Goal: Information Seeking & Learning: Check status

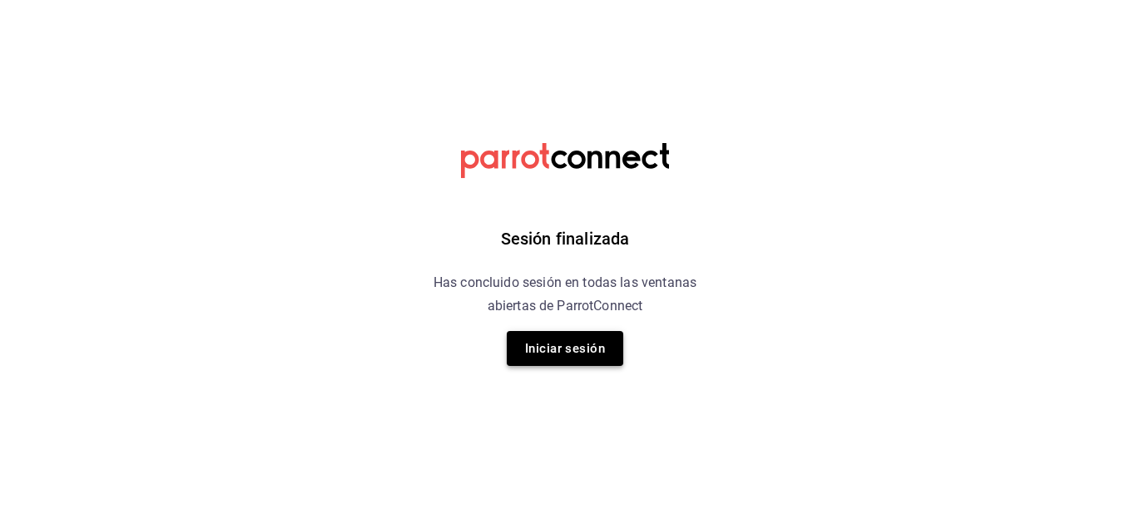
click at [550, 360] on button "Iniciar sesión" at bounding box center [565, 348] width 117 height 35
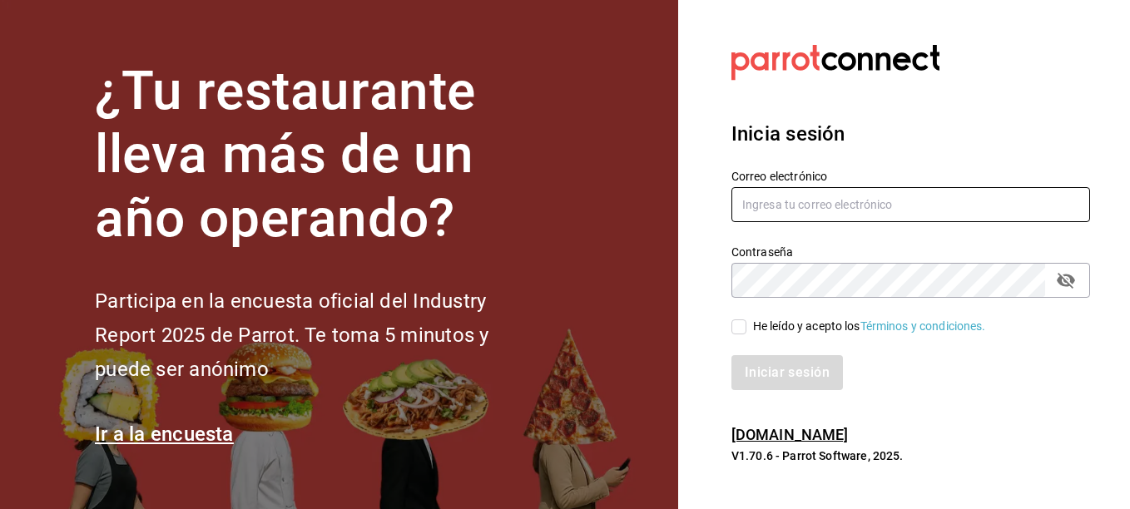
type input "[EMAIL_ADDRESS][DOMAIN_NAME]"
click at [736, 328] on input "He leído y acepto los Términos y condiciones." at bounding box center [739, 327] width 15 height 15
checkbox input "true"
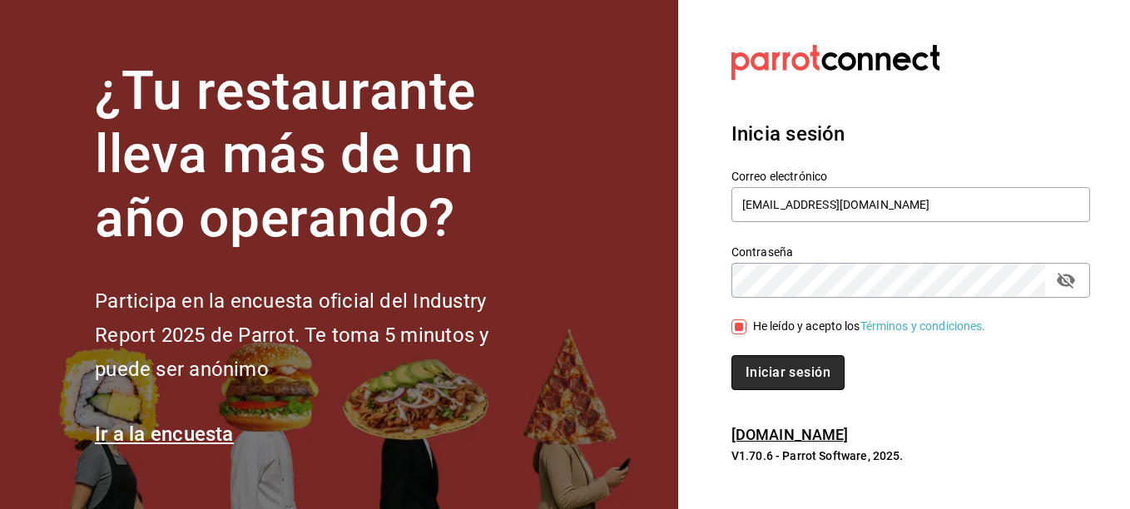
click at [771, 385] on button "Iniciar sesión" at bounding box center [788, 372] width 113 height 35
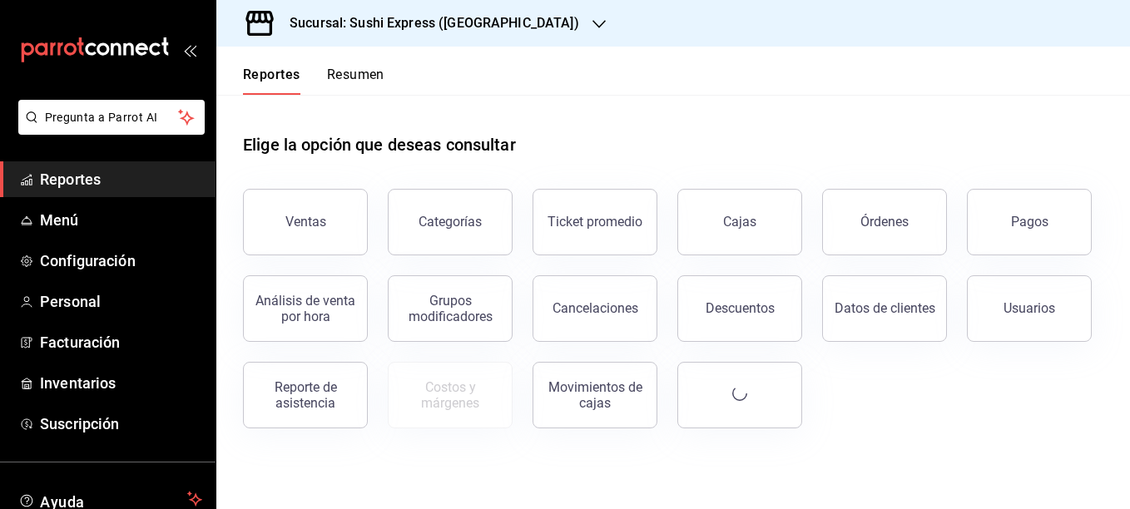
click at [593, 27] on icon "button" at bounding box center [599, 23] width 13 height 13
click at [593, 17] on icon "button" at bounding box center [599, 23] width 13 height 13
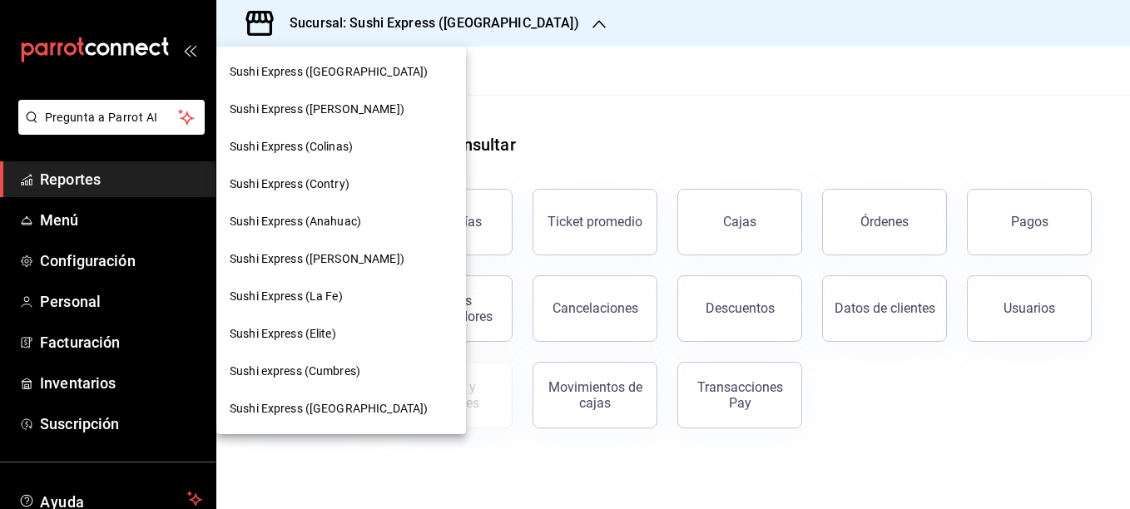
click at [362, 122] on div "Sushi Express ([PERSON_NAME])" at bounding box center [341, 109] width 250 height 37
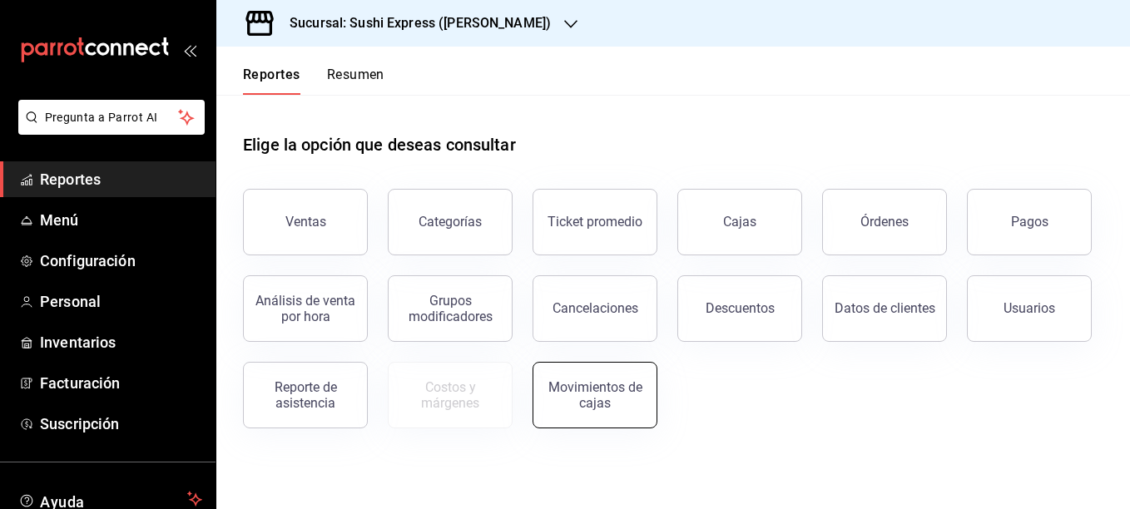
click at [629, 420] on button "Movimientos de cajas" at bounding box center [595, 395] width 125 height 67
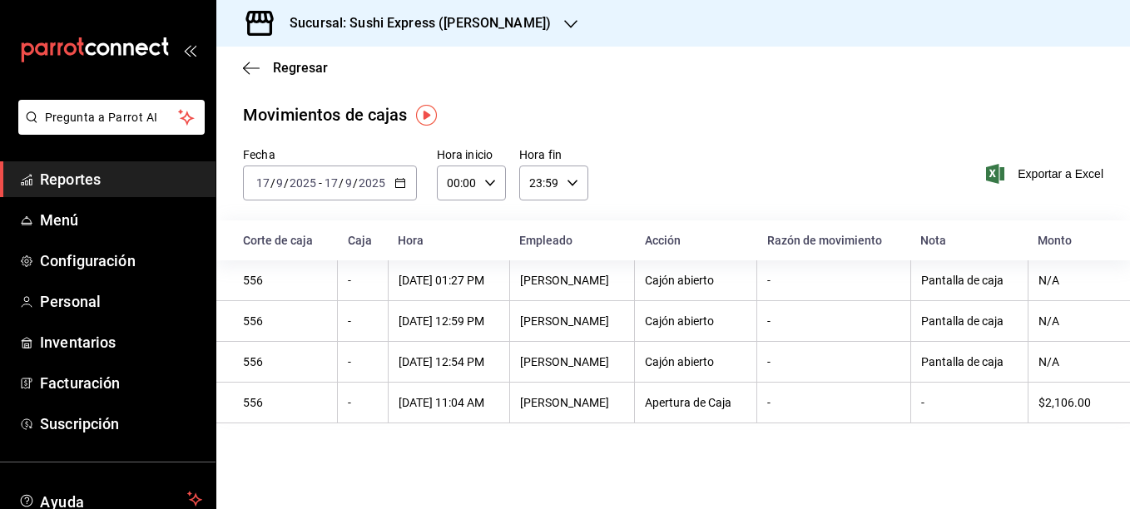
click at [399, 186] on icon "button" at bounding box center [400, 183] width 12 height 12
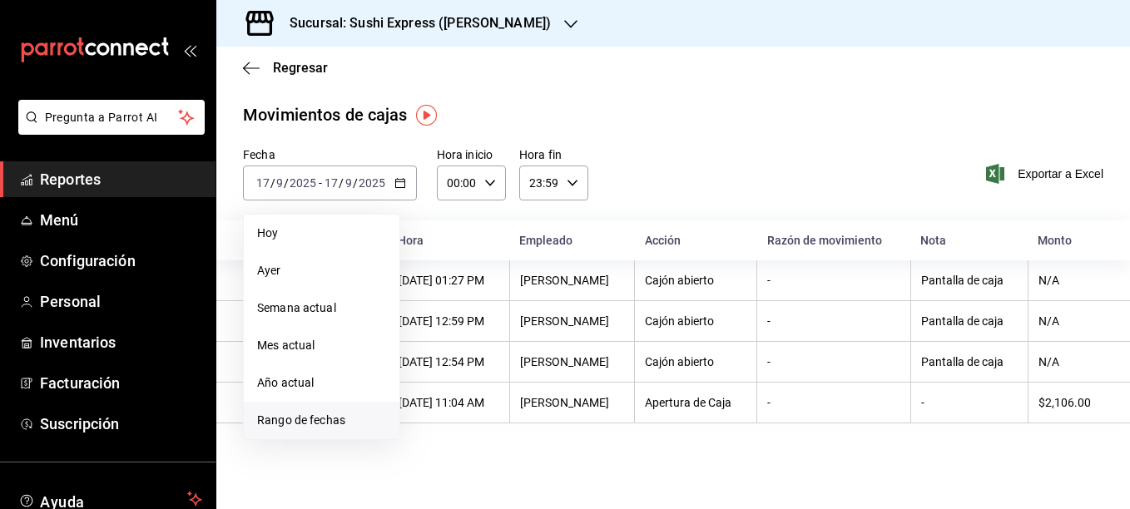
click at [335, 419] on span "Rango de fechas" at bounding box center [321, 420] width 129 height 17
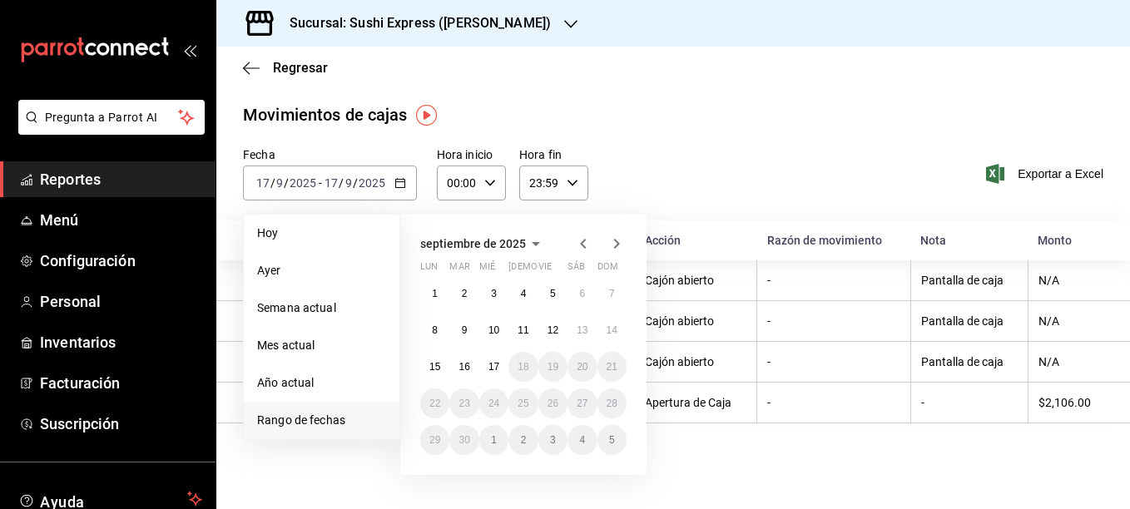
click at [580, 249] on icon "button" at bounding box center [583, 244] width 20 height 20
click at [587, 439] on abbr "30" at bounding box center [582, 440] width 11 height 12
click at [613, 250] on icon "button" at bounding box center [617, 244] width 20 height 20
click at [543, 296] on button "5" at bounding box center [552, 294] width 29 height 30
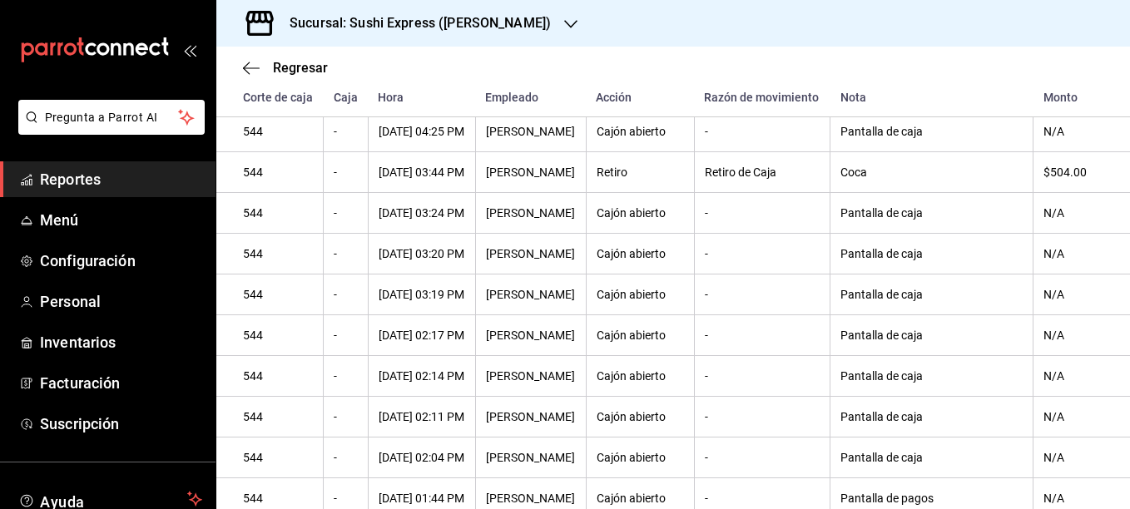
scroll to position [1805, 0]
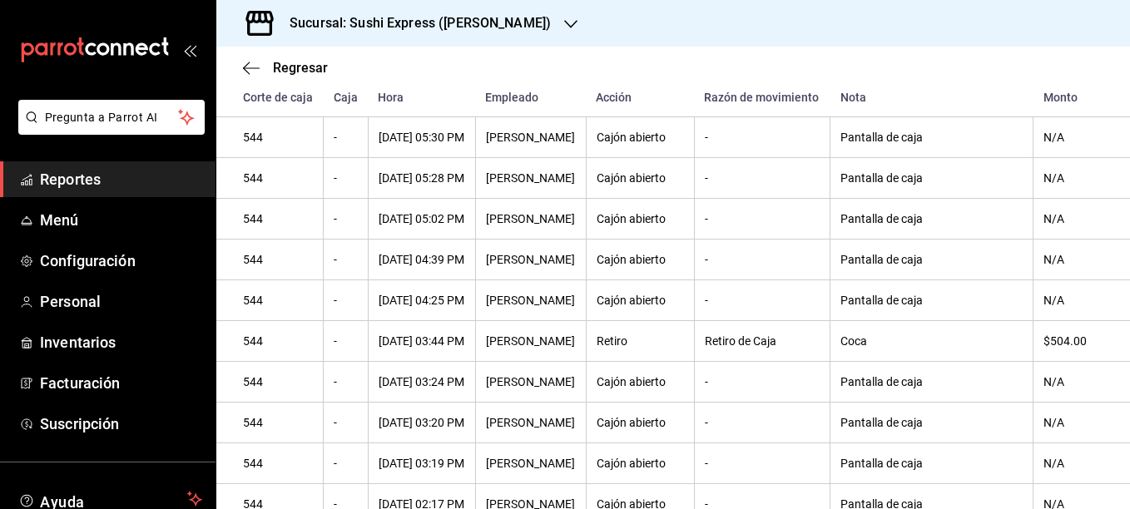
click at [564, 29] on icon "button" at bounding box center [570, 23] width 13 height 13
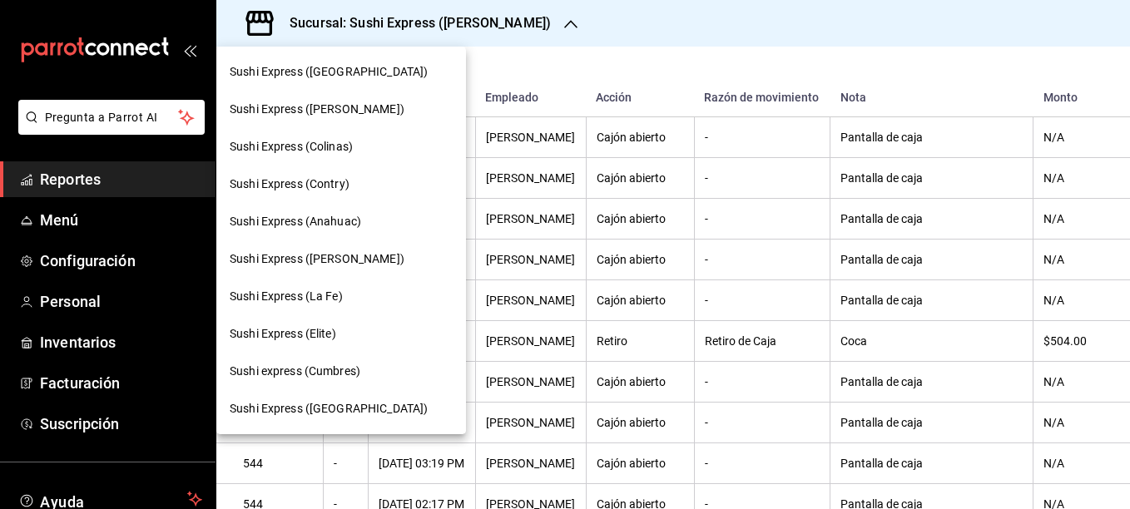
click at [356, 296] on div "Sushi Express (La Fe)" at bounding box center [341, 296] width 223 height 17
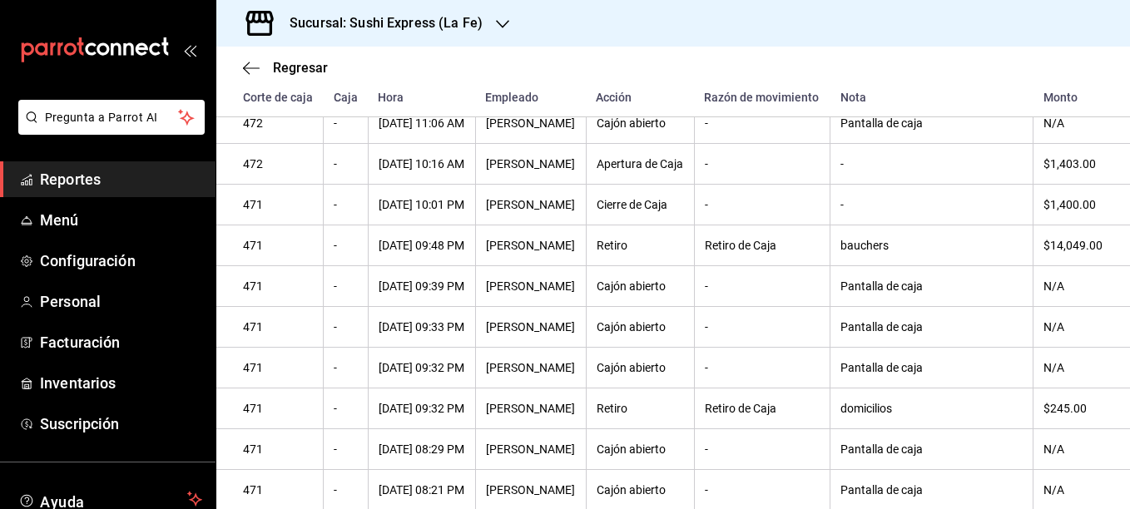
scroll to position [4784, 0]
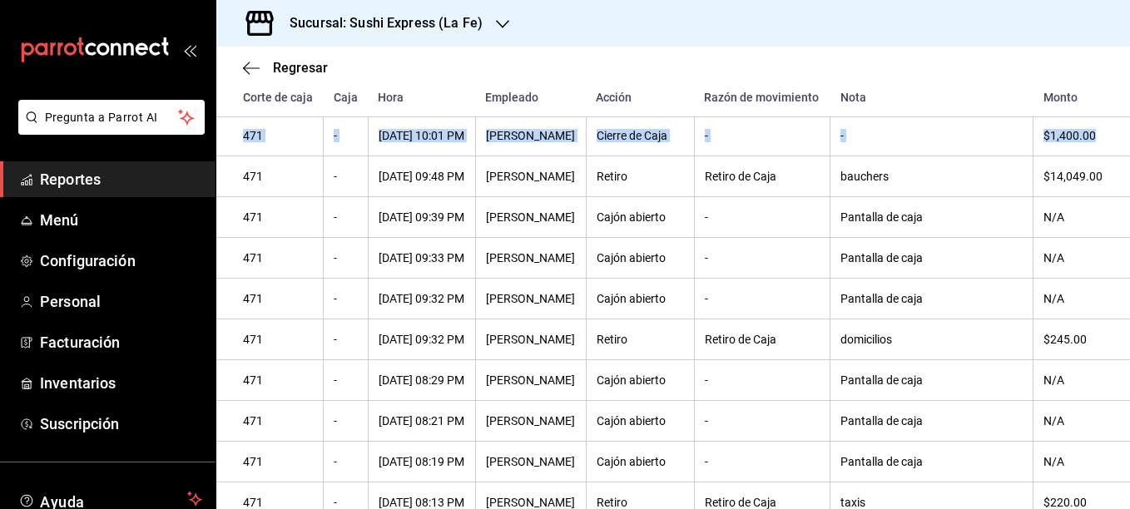
drag, startPoint x: 1106, startPoint y: 240, endPoint x: 1100, endPoint y: 111, distance: 129.1
click at [260, 69] on span "Regresar" at bounding box center [285, 68] width 85 height 16
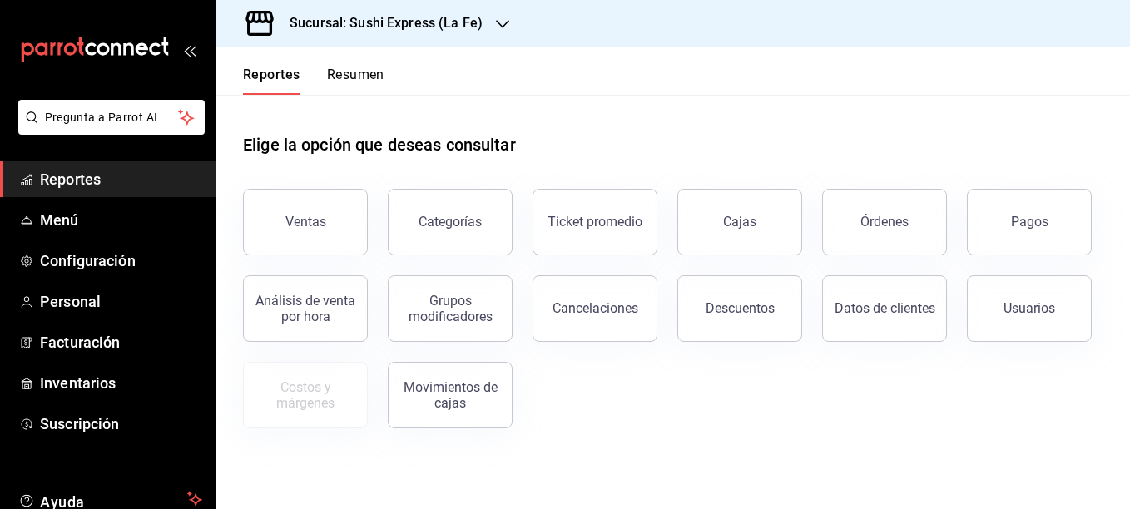
drag, startPoint x: 300, startPoint y: 226, endPoint x: 343, endPoint y: 152, distance: 85.4
click at [343, 152] on div "Elige la opción que deseas consultar Ventas Categorías Ticket promedio Cajas Ór…" at bounding box center [673, 262] width 861 height 334
click at [437, 374] on button "Movimientos de cajas" at bounding box center [450, 395] width 125 height 67
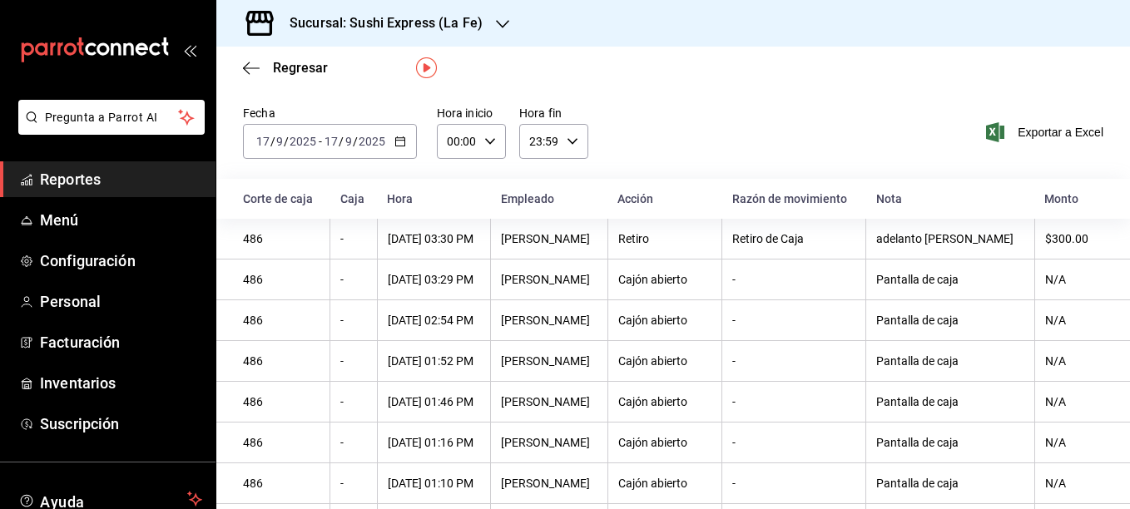
scroll to position [33, 0]
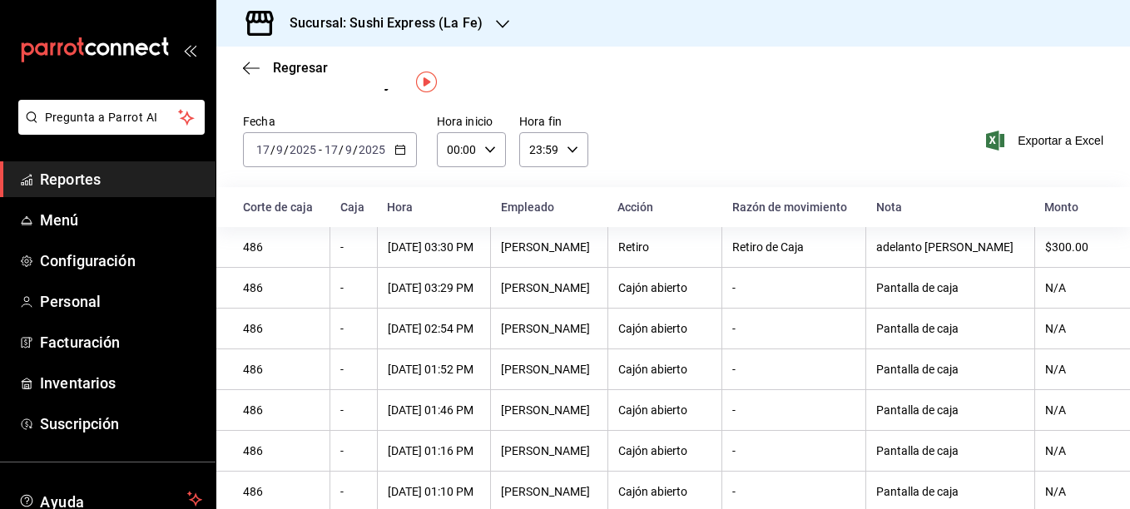
click at [399, 154] on \(Stroke\) "button" at bounding box center [400, 150] width 10 height 9
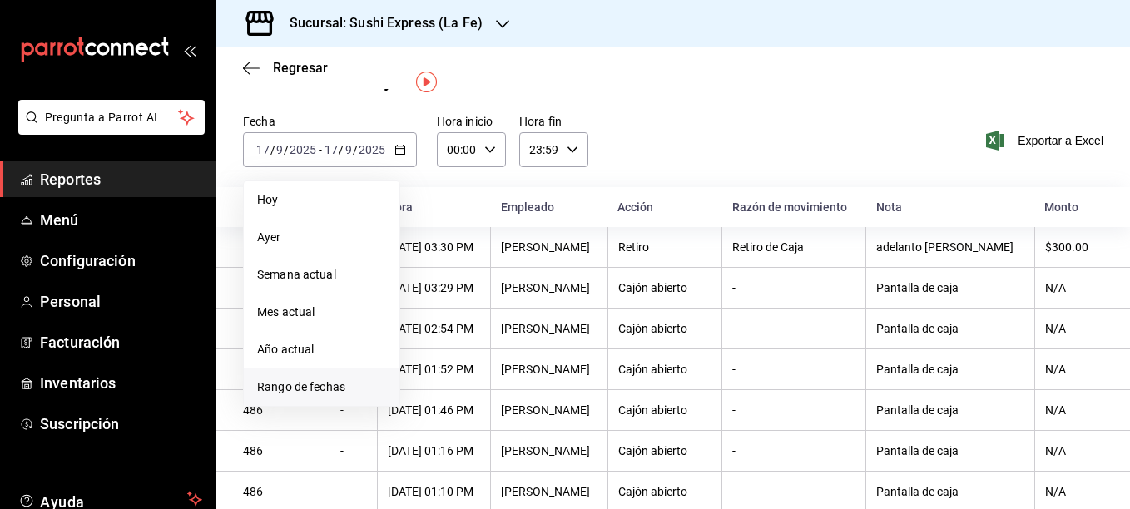
click at [307, 401] on li "Rango de fechas" at bounding box center [322, 387] width 156 height 37
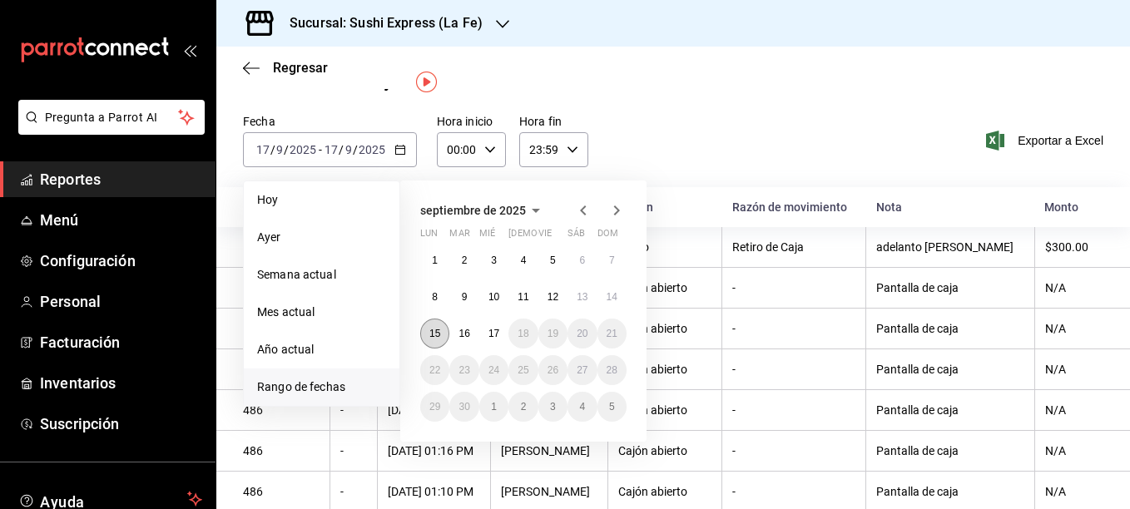
click at [444, 336] on button "15" at bounding box center [434, 334] width 29 height 30
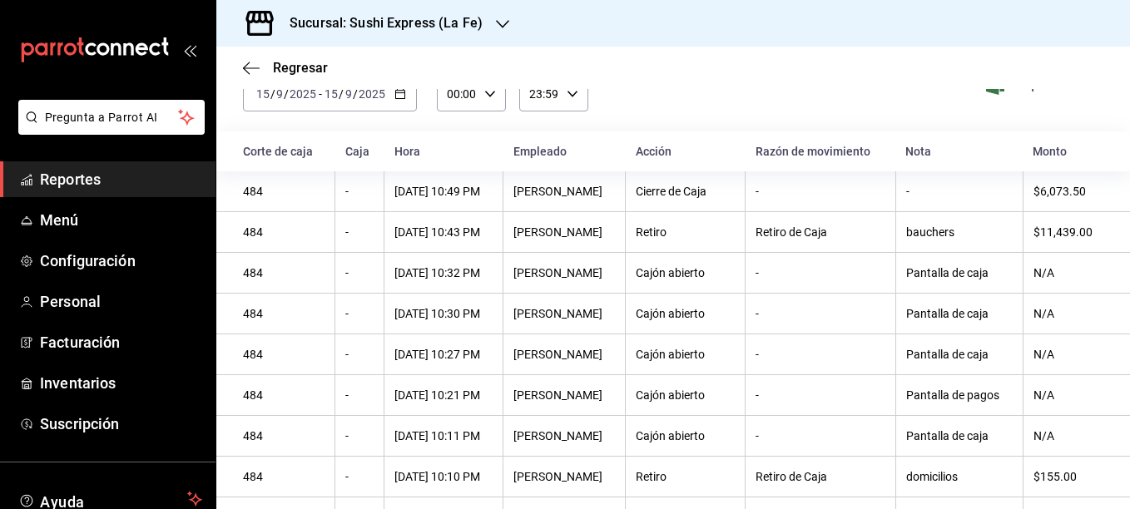
scroll to position [82, 0]
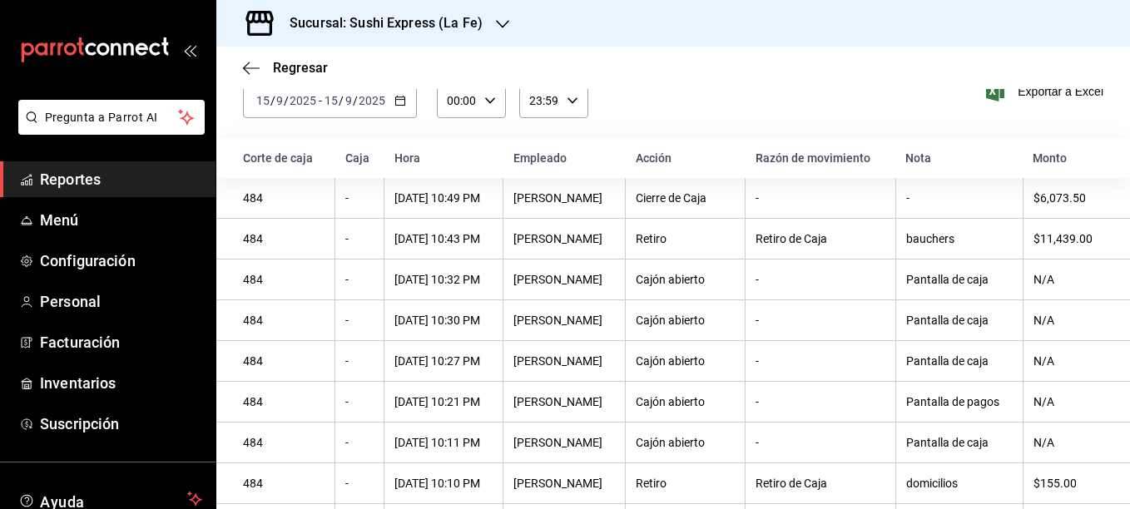
click at [414, 110] on div "[DATE] [DATE] - [DATE] [DATE]" at bounding box center [330, 100] width 174 height 35
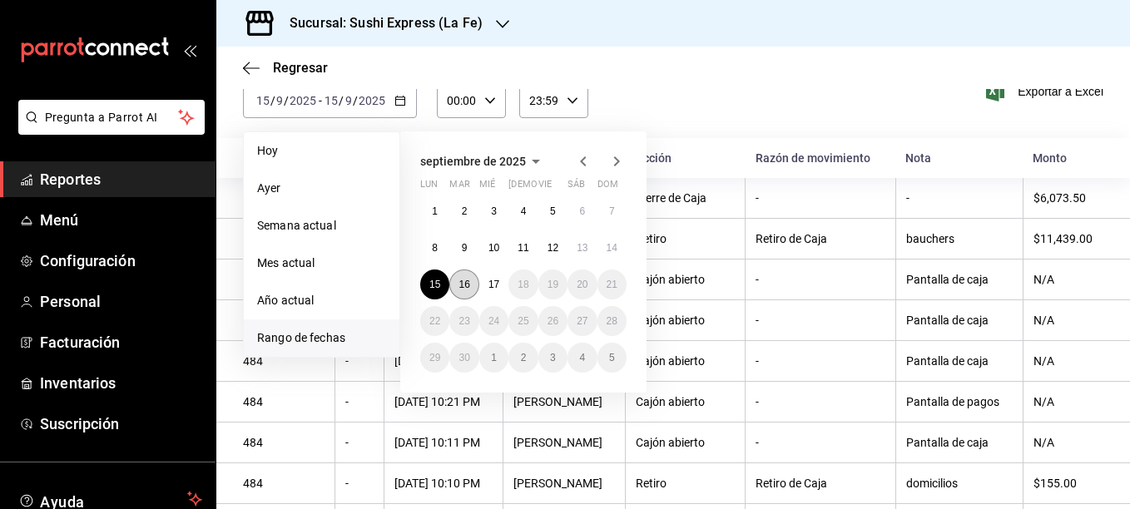
click at [464, 282] on abbr "16" at bounding box center [464, 285] width 11 height 12
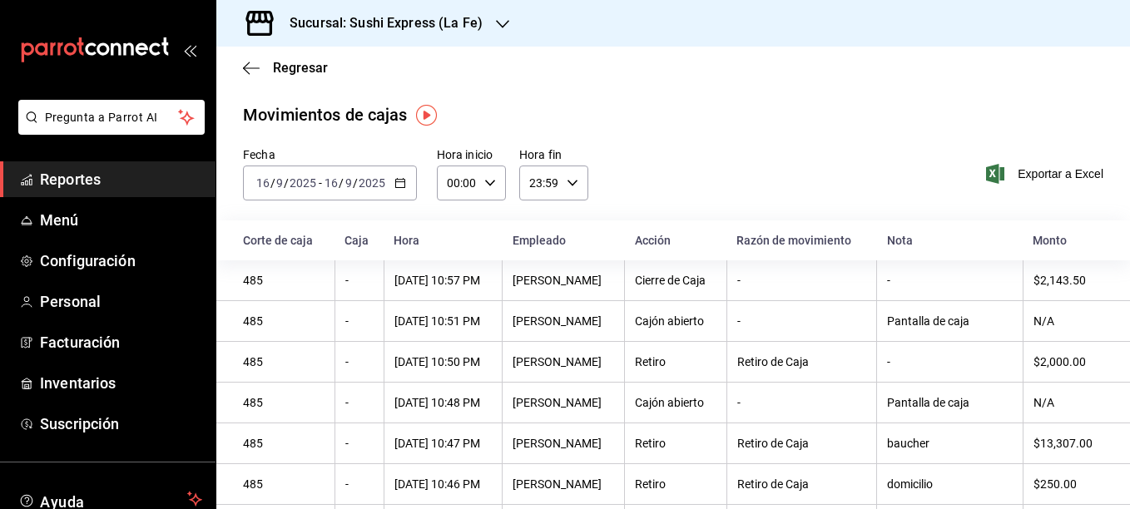
click at [499, 18] on icon "button" at bounding box center [502, 23] width 13 height 13
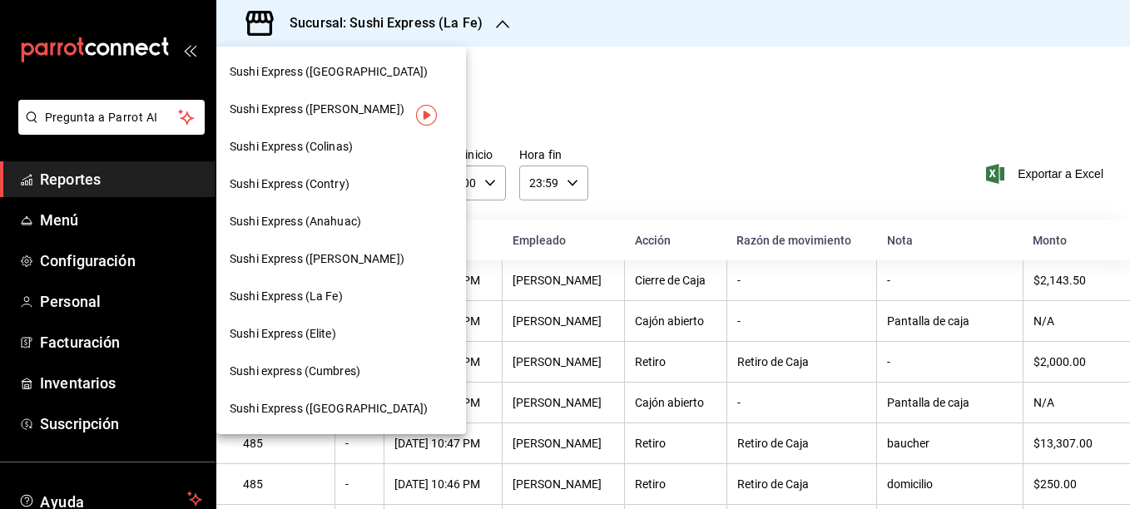
click at [373, 109] on span "Sushi Express ([PERSON_NAME])" at bounding box center [317, 109] width 175 height 17
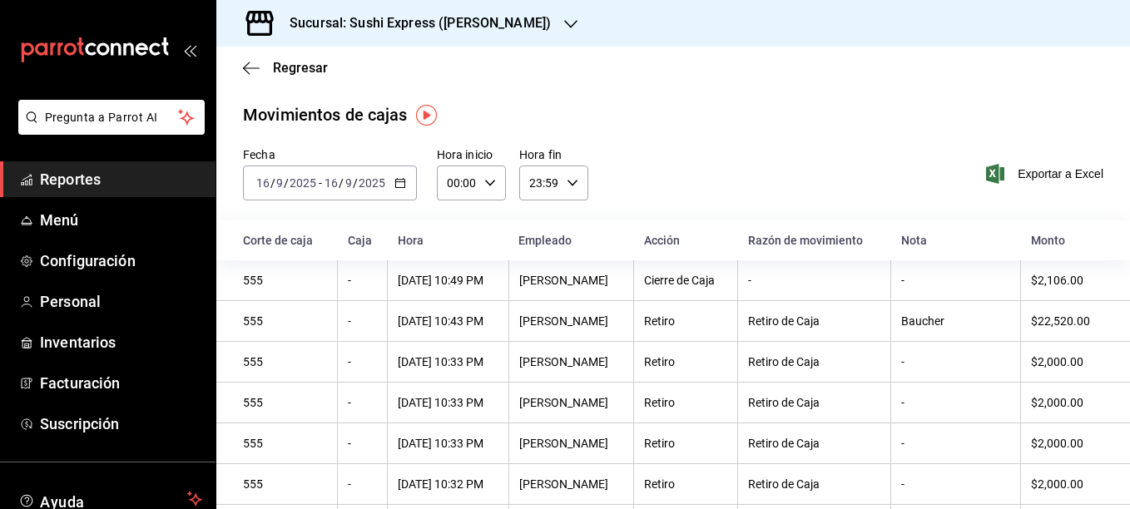
click at [405, 178] on div "[DATE] [DATE] - [DATE] [DATE]" at bounding box center [330, 183] width 174 height 35
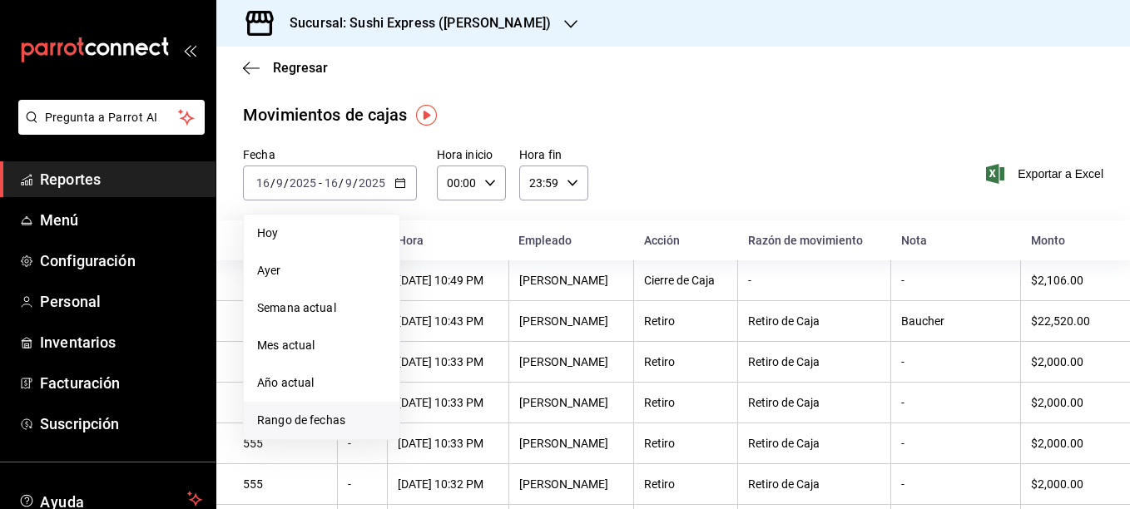
click at [295, 424] on span "Rango de fechas" at bounding box center [321, 420] width 129 height 17
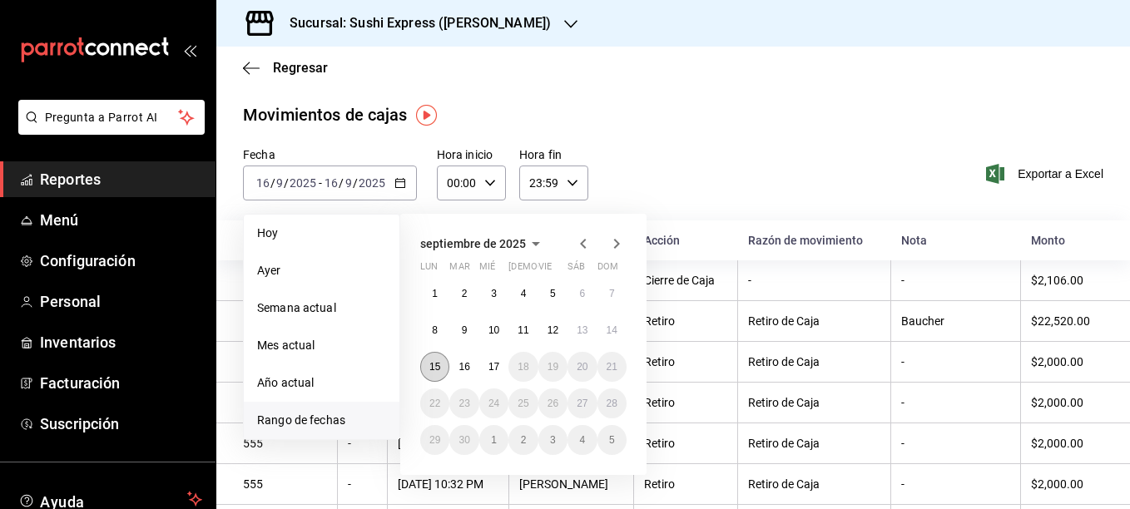
click at [439, 377] on button "15" at bounding box center [434, 367] width 29 height 30
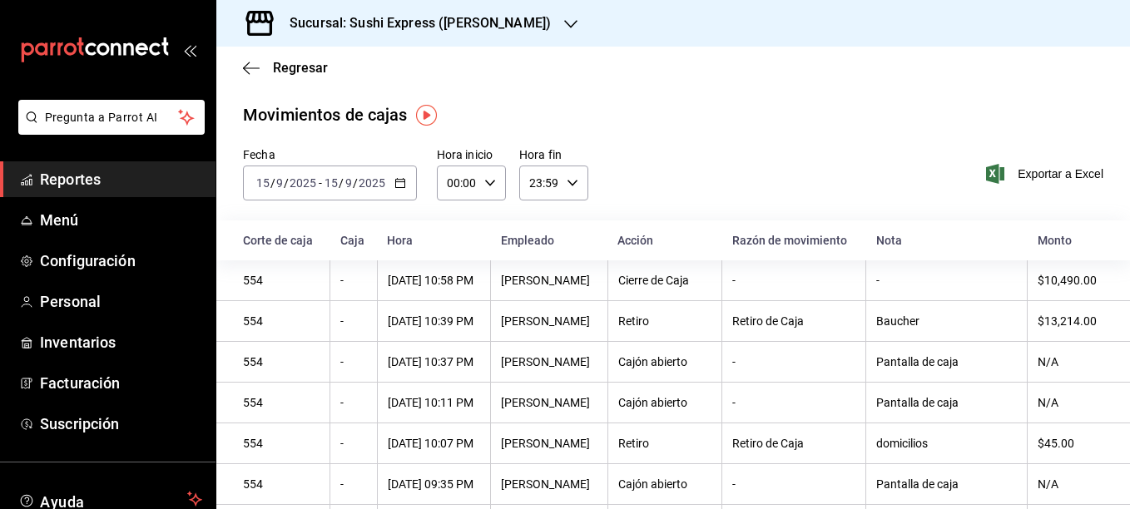
click at [564, 17] on icon "button" at bounding box center [570, 23] width 13 height 13
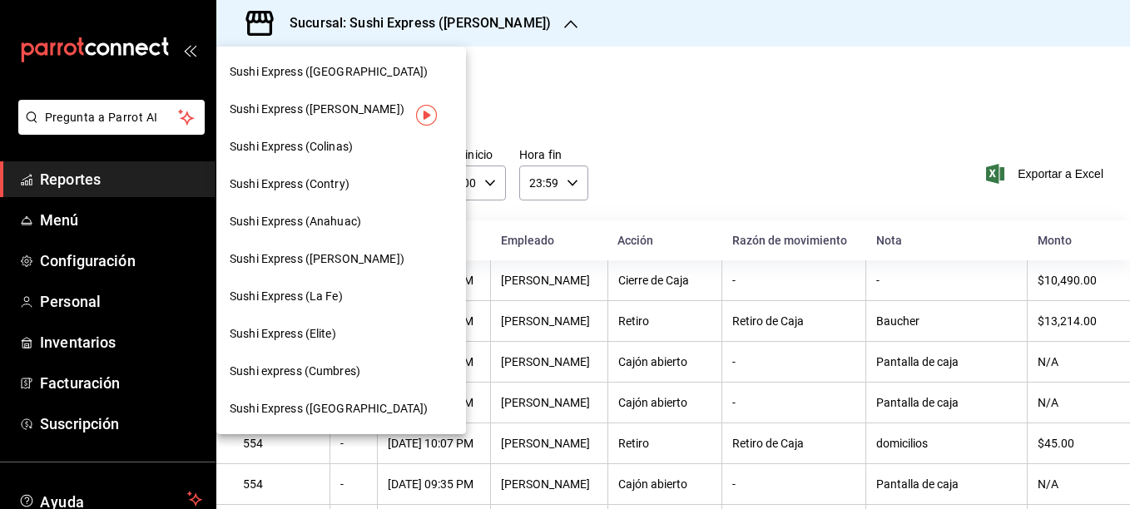
click at [358, 74] on span "Sushi Express ([GEOGRAPHIC_DATA])" at bounding box center [329, 71] width 198 height 17
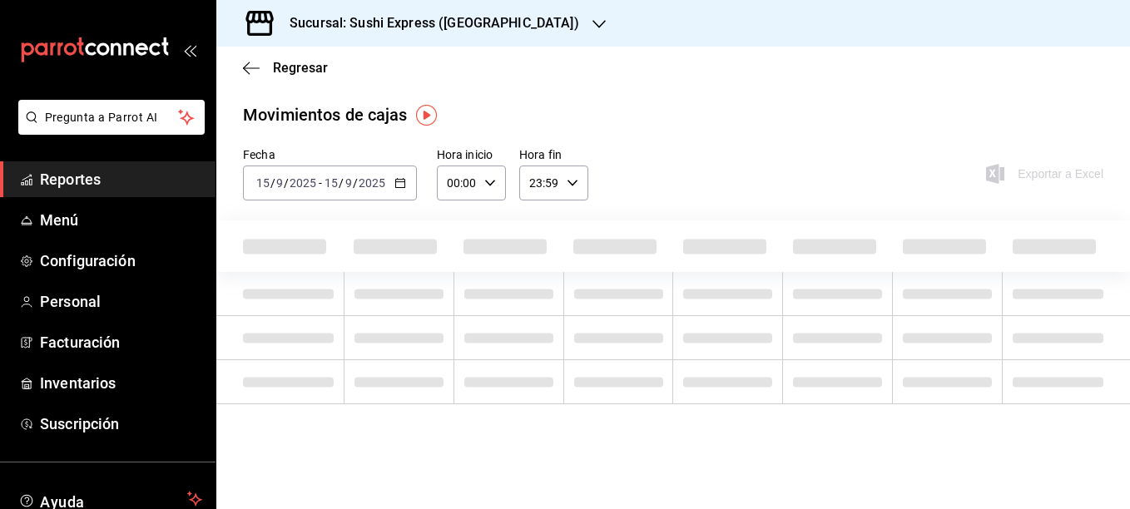
click at [403, 189] on div "[DATE] [DATE] - [DATE] [DATE]" at bounding box center [330, 183] width 174 height 35
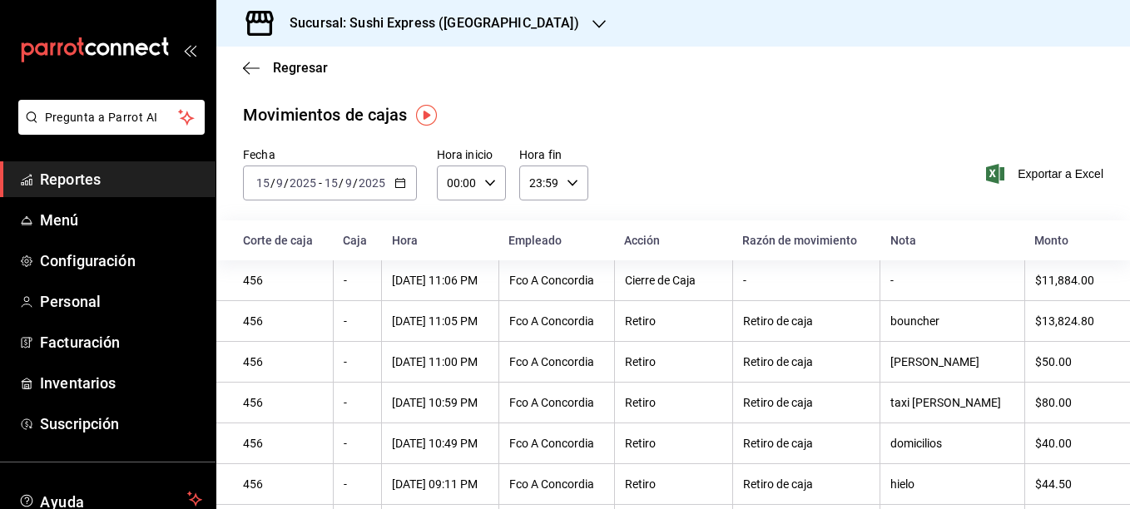
click at [397, 181] on icon "button" at bounding box center [400, 183] width 12 height 12
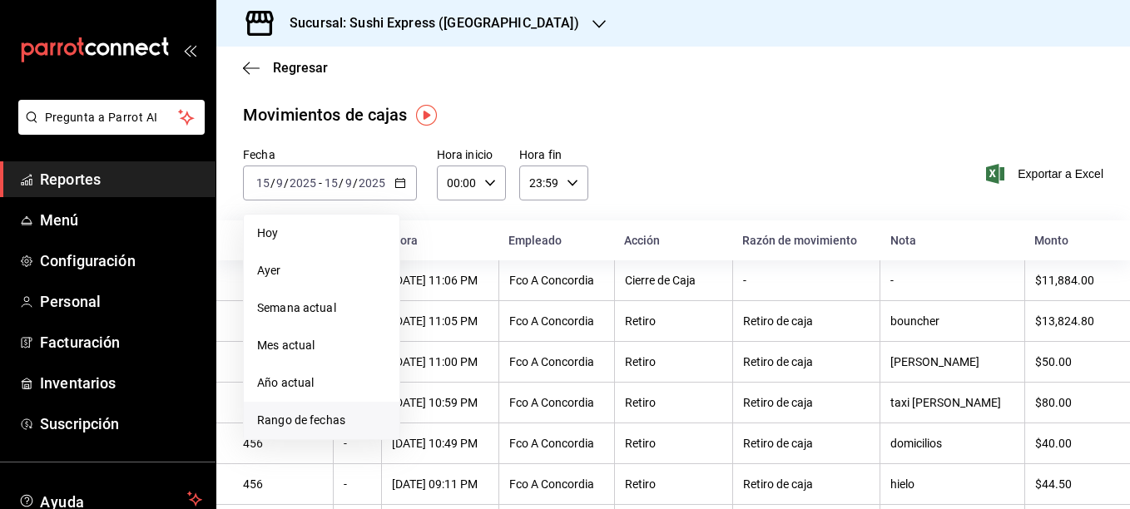
click at [295, 421] on span "Rango de fechas" at bounding box center [321, 420] width 129 height 17
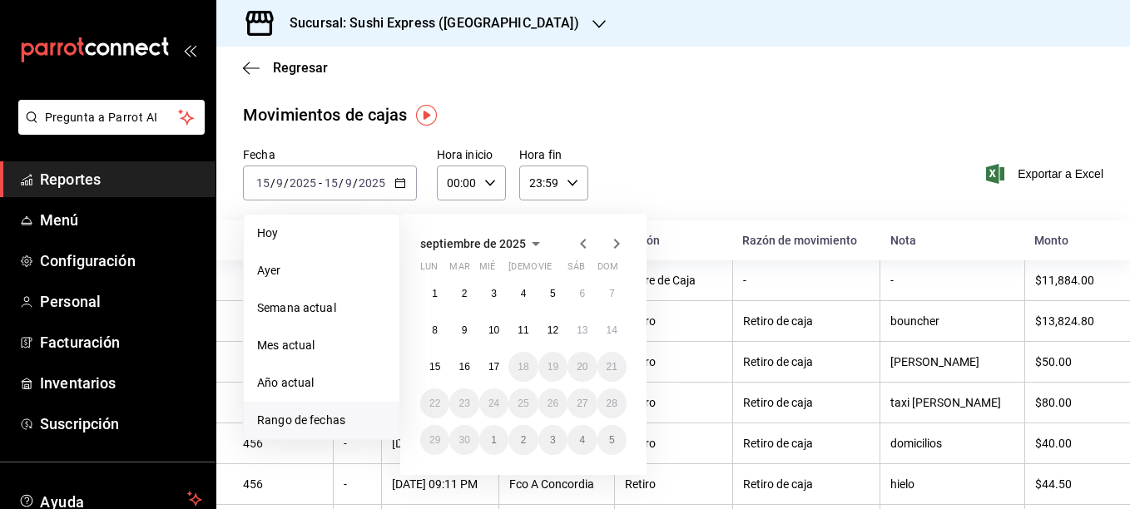
click at [583, 246] on icon "button" at bounding box center [583, 244] width 6 height 10
click at [613, 247] on icon "button" at bounding box center [617, 244] width 20 height 20
click at [451, 297] on button "2" at bounding box center [463, 294] width 29 height 30
click at [442, 286] on button "1" at bounding box center [434, 294] width 29 height 30
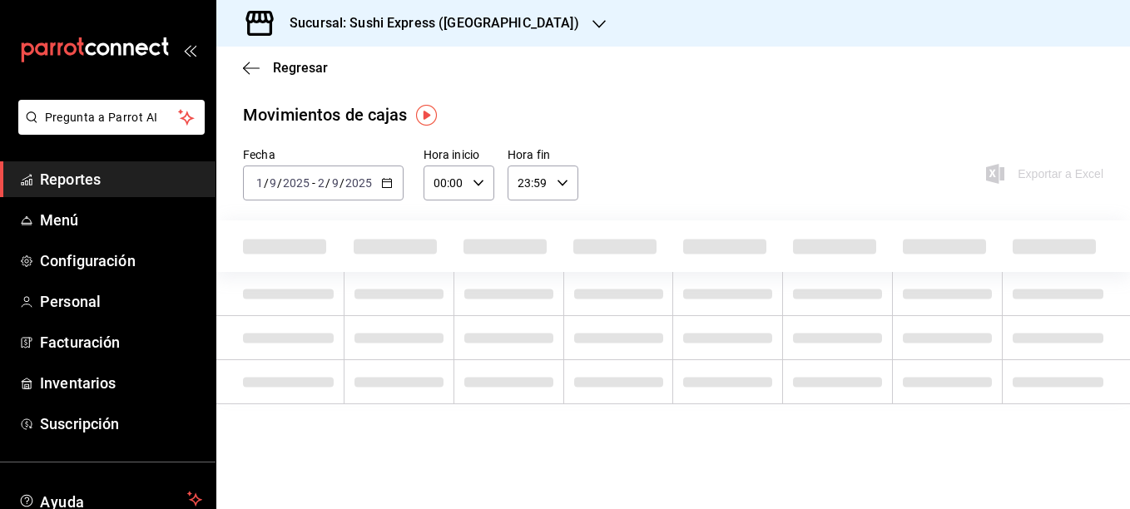
click at [382, 183] on icon "button" at bounding box center [387, 183] width 12 height 12
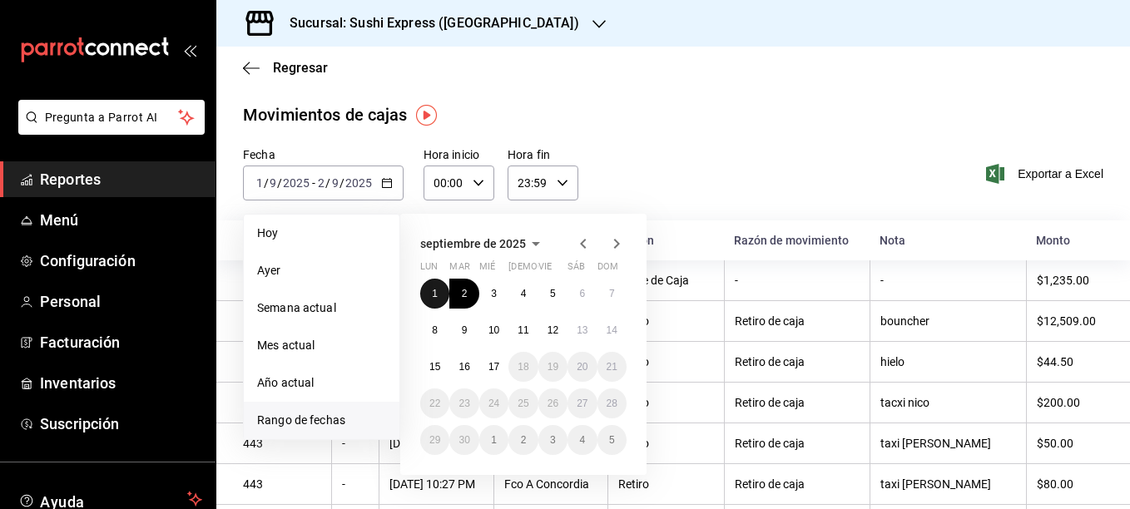
click at [437, 300] on button "1" at bounding box center [434, 294] width 29 height 30
click at [573, 302] on button "6" at bounding box center [582, 294] width 29 height 30
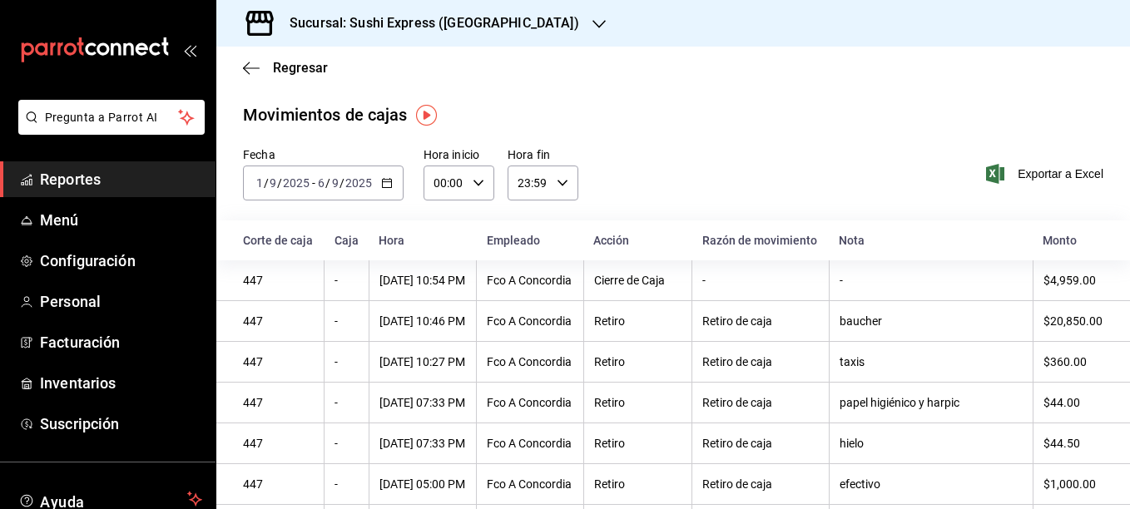
click at [593, 25] on icon "button" at bounding box center [599, 24] width 13 height 8
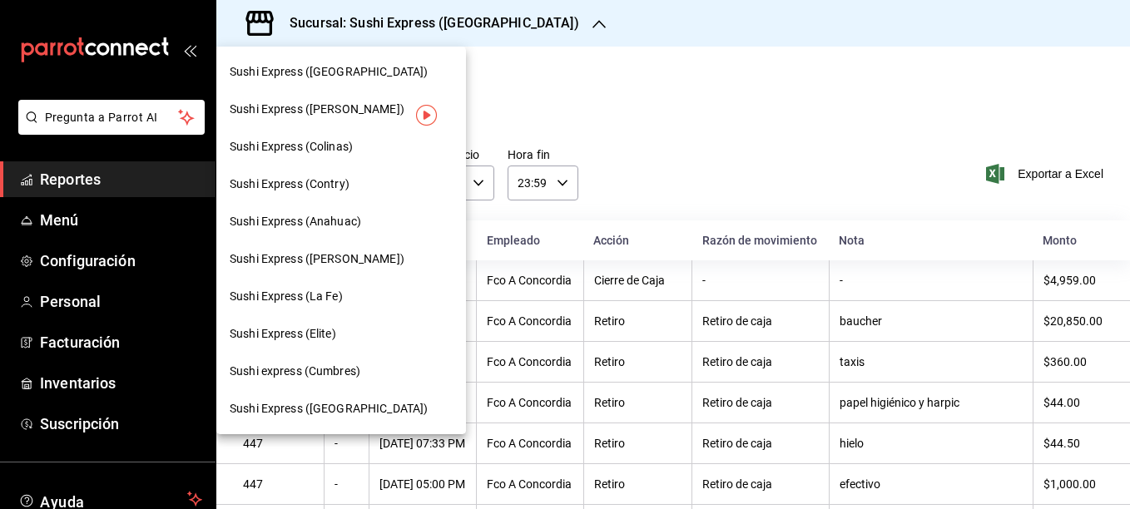
click at [354, 260] on span "Sushi Express ([PERSON_NAME])" at bounding box center [317, 258] width 175 height 17
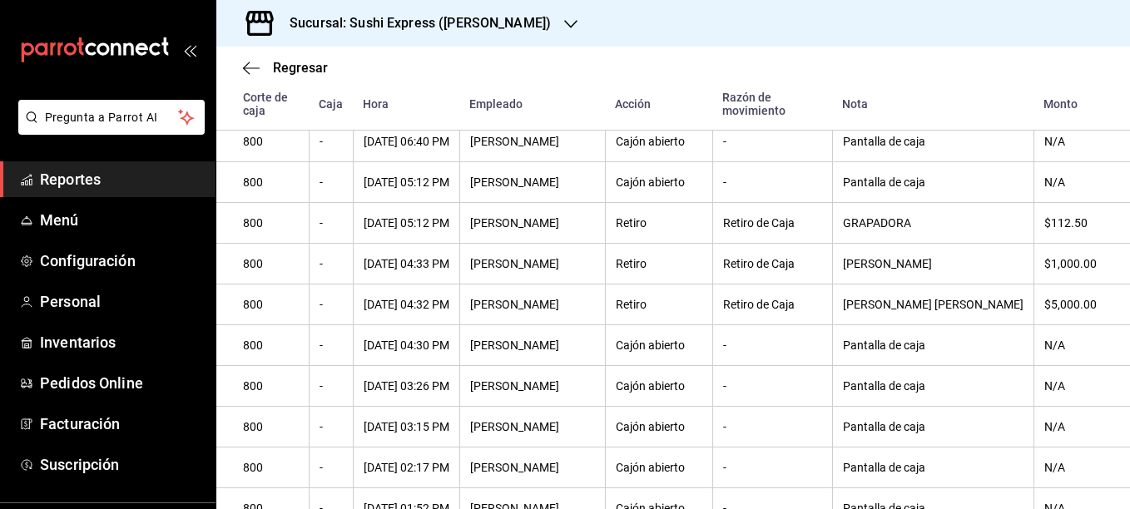
scroll to position [1660, 0]
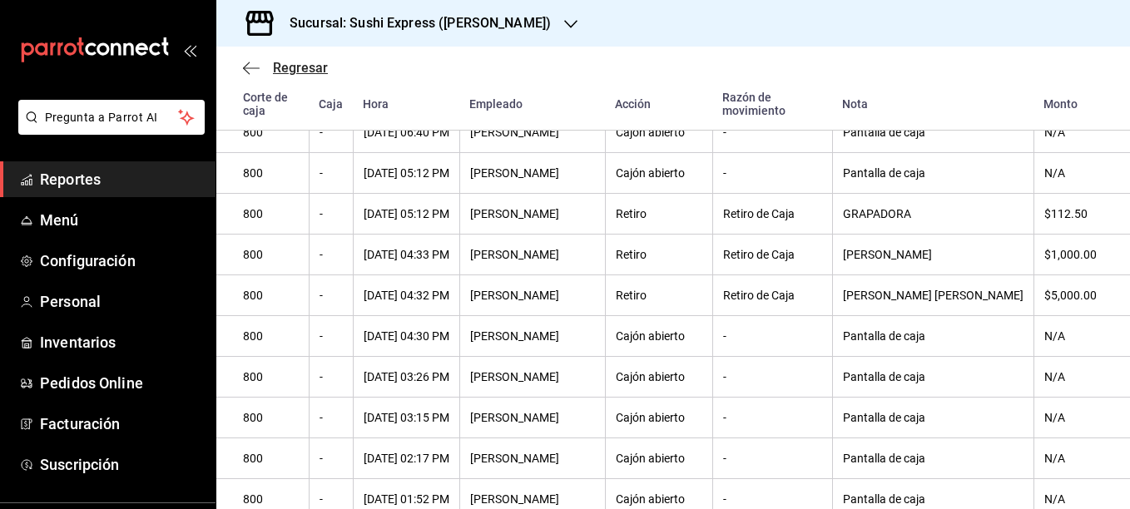
click at [291, 62] on span "Regresar" at bounding box center [300, 68] width 55 height 16
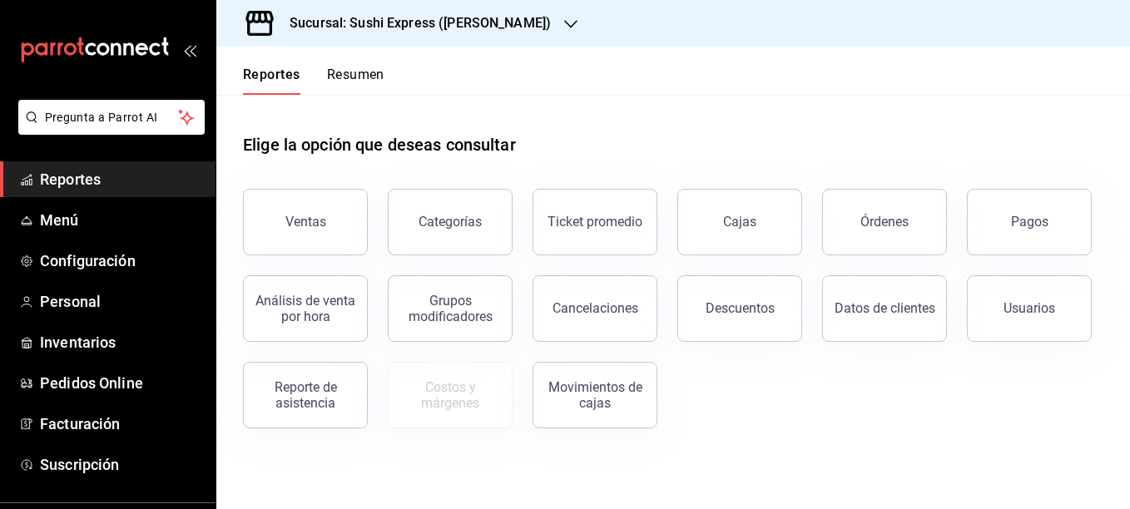
click at [518, 22] on div "Sucursal: Sushi Express ([PERSON_NAME])" at bounding box center [407, 23] width 355 height 47
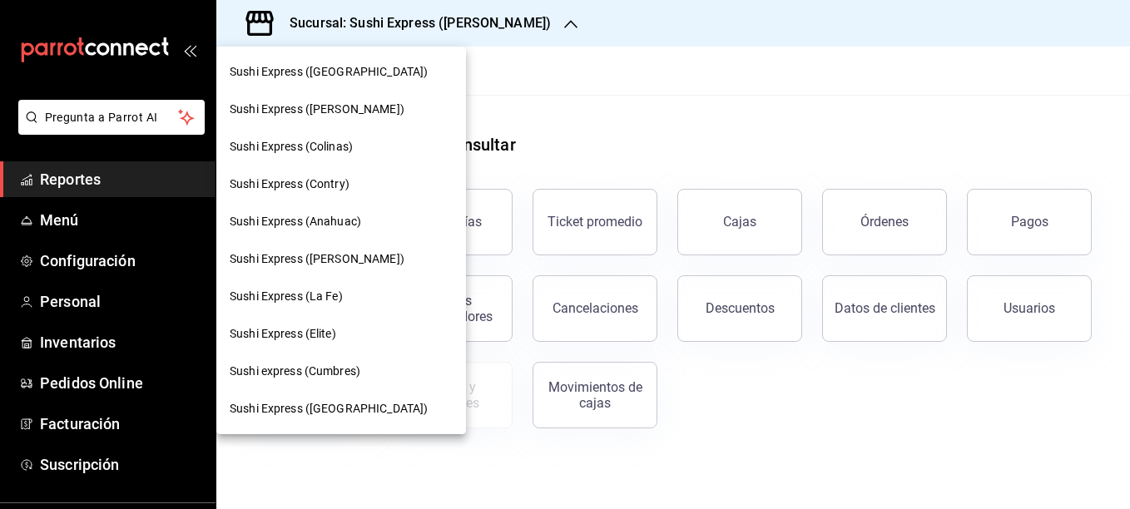
click at [363, 81] on div "Sushi Express ([GEOGRAPHIC_DATA])" at bounding box center [341, 71] width 250 height 37
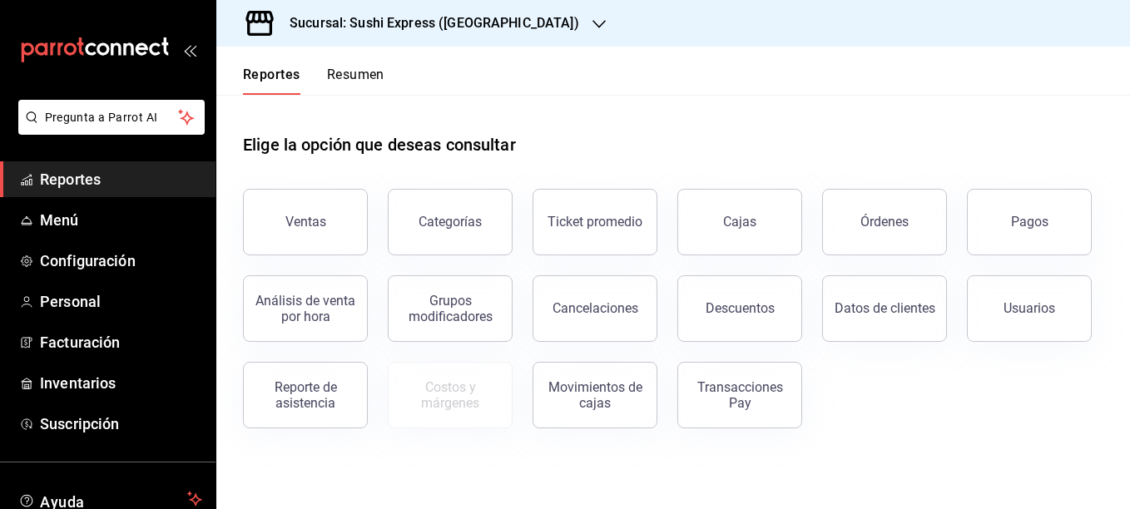
click at [443, 72] on header "Reportes Resumen" at bounding box center [673, 71] width 914 height 48
click at [305, 205] on button "Ventas" at bounding box center [305, 222] width 125 height 67
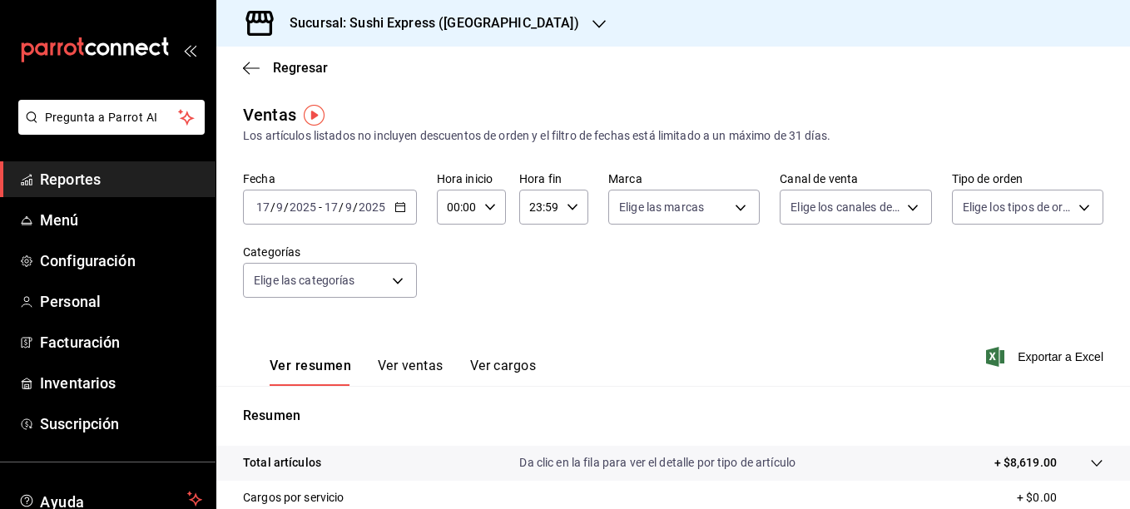
click at [401, 206] on icon "button" at bounding box center [400, 207] width 12 height 12
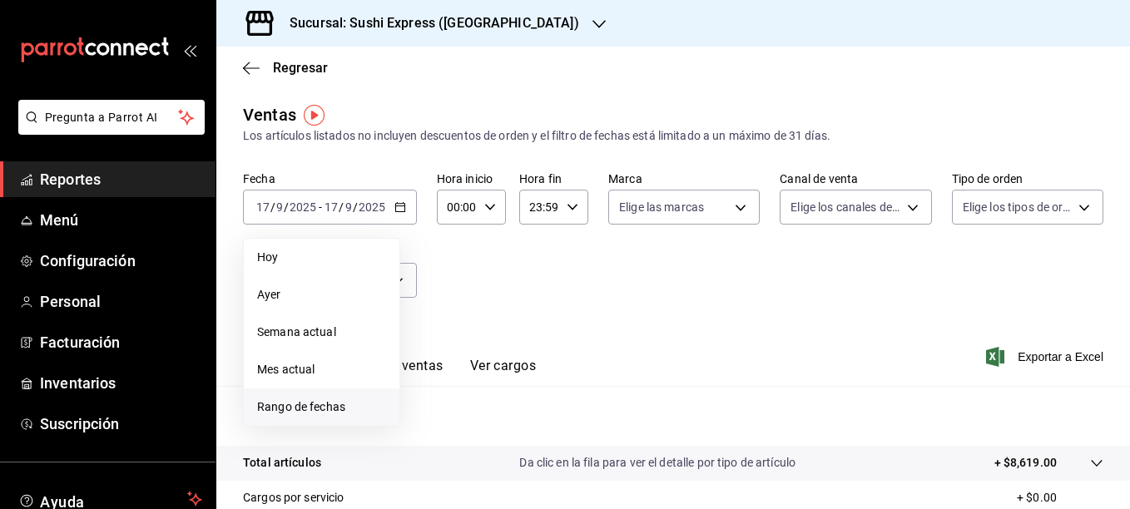
click at [313, 402] on span "Rango de fechas" at bounding box center [321, 407] width 129 height 17
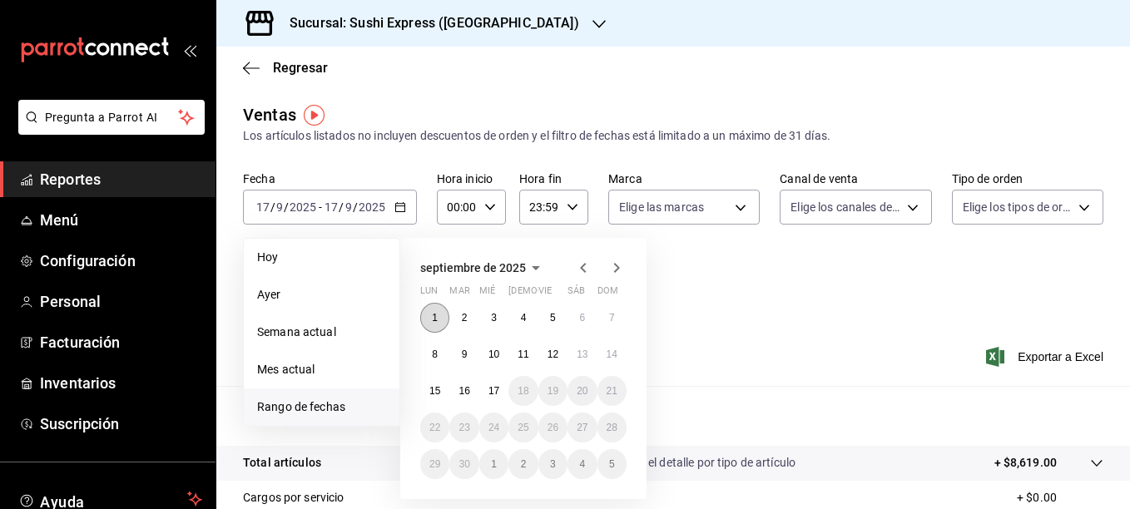
click at [424, 322] on button "1" at bounding box center [434, 318] width 29 height 30
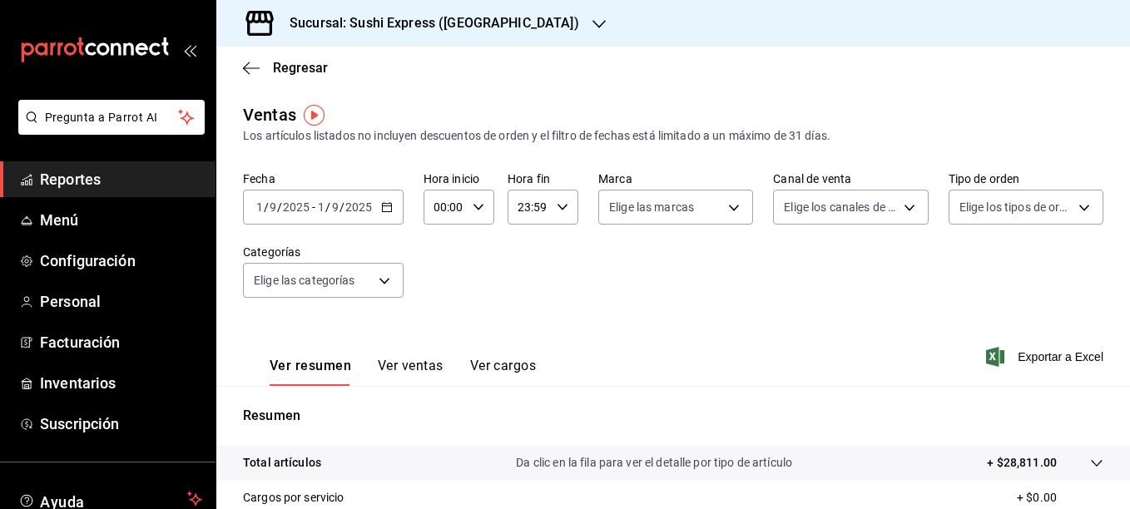
click at [424, 322] on div "Ver resumen Ver ventas Ver cargos Exportar a Excel" at bounding box center [673, 352] width 914 height 68
